Goal: Navigation & Orientation: Find specific page/section

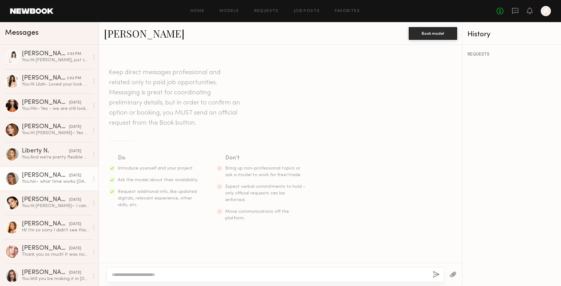
scroll to position [545, 0]
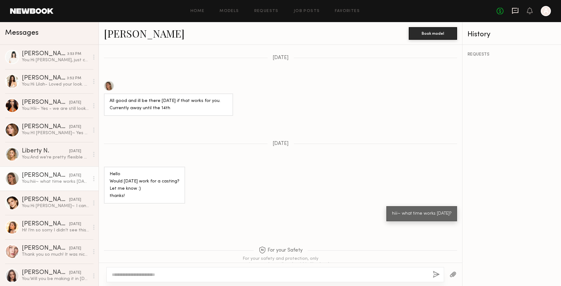
click at [514, 12] on icon at bounding box center [515, 10] width 7 height 7
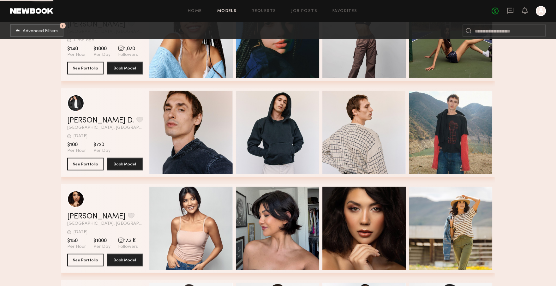
scroll to position [29849, 0]
